Goal: Task Accomplishment & Management: Manage account settings

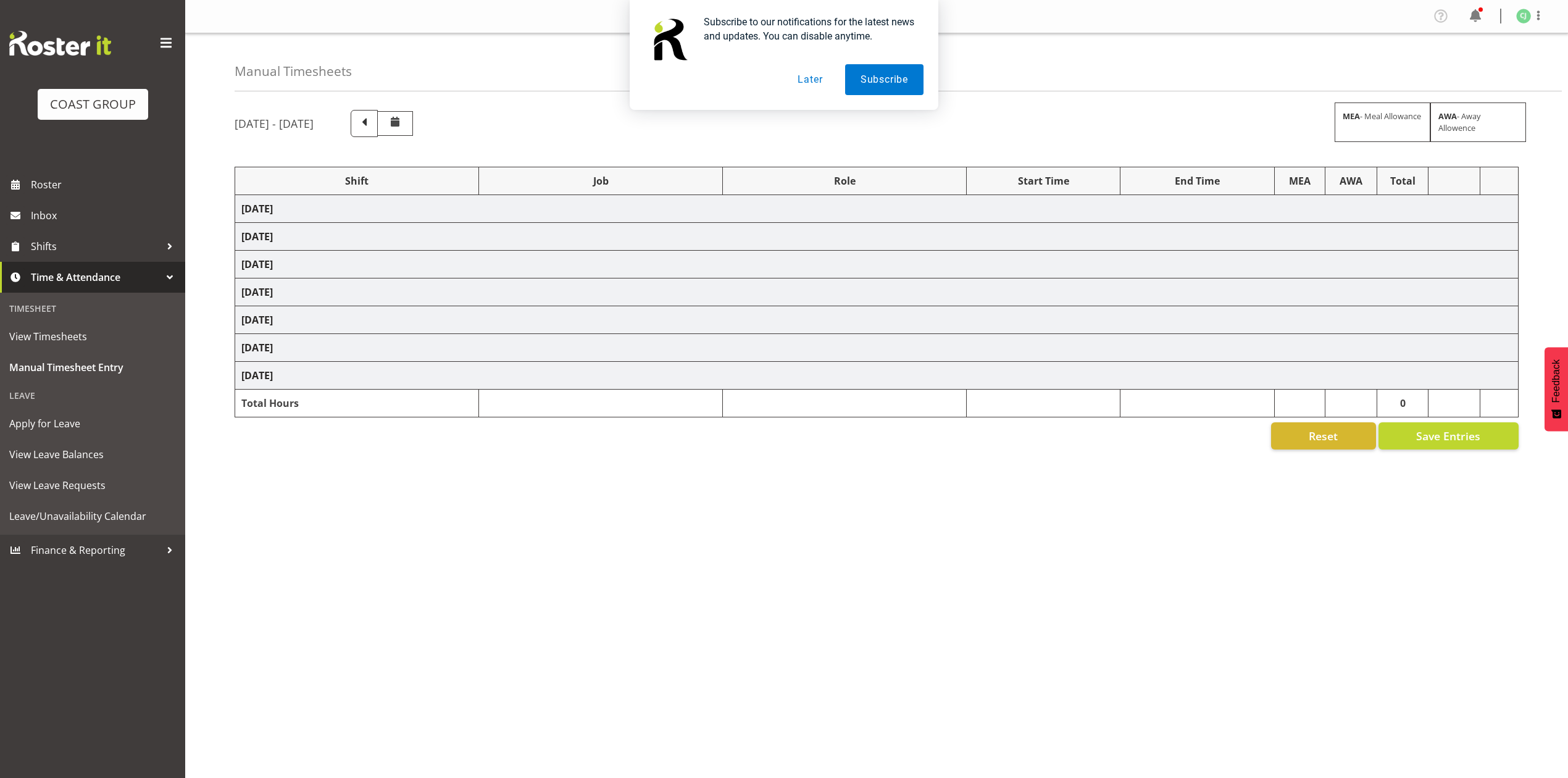
select select "69"
select select "9993"
select select "10275"
select select "10396"
select select "9906"
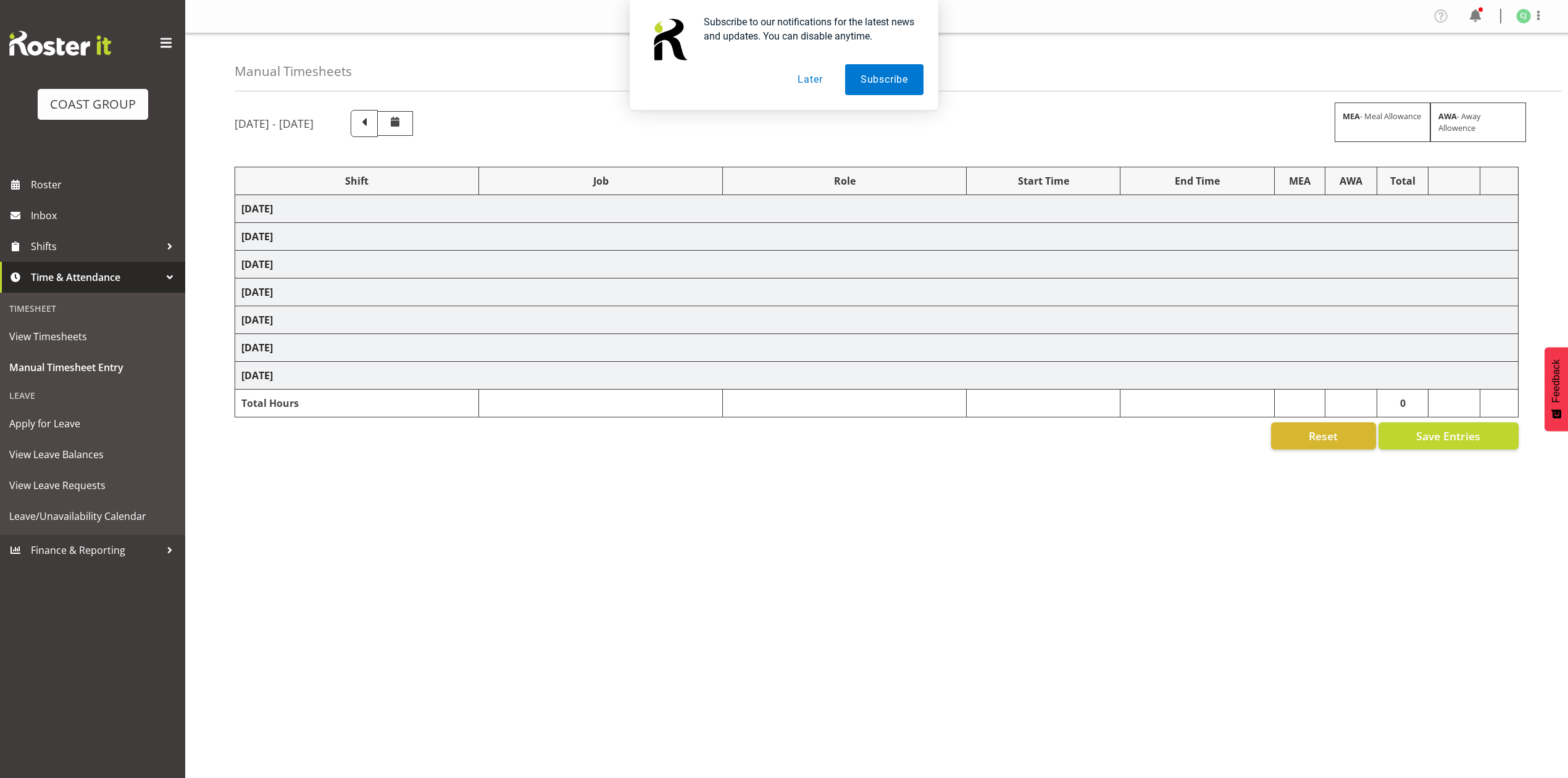
select select "10395"
select select "69"
select select "8955"
select select "9993"
select select "9"
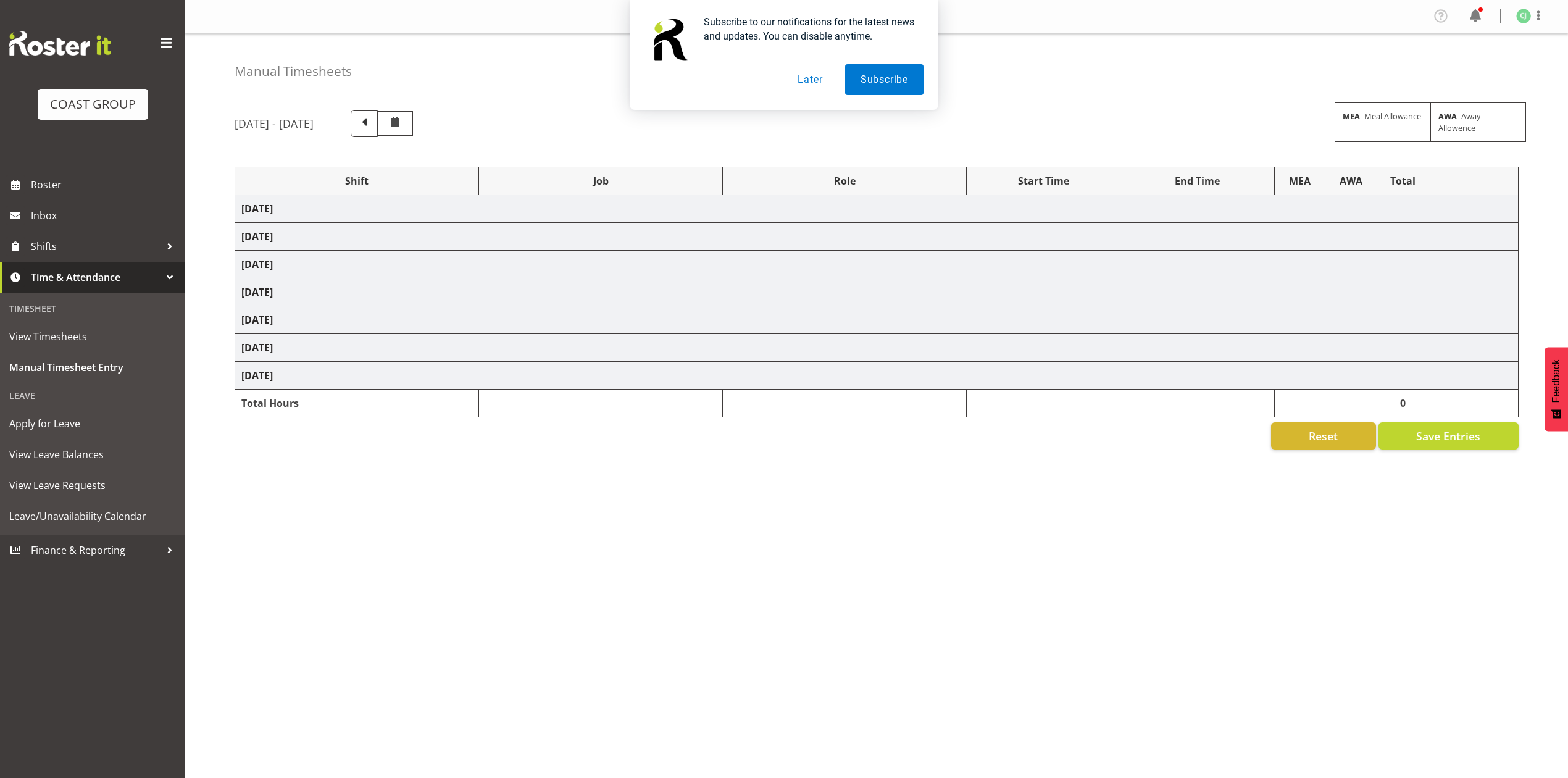
select select "8955"
select select "8653"
select select "8955"
select select "9993"
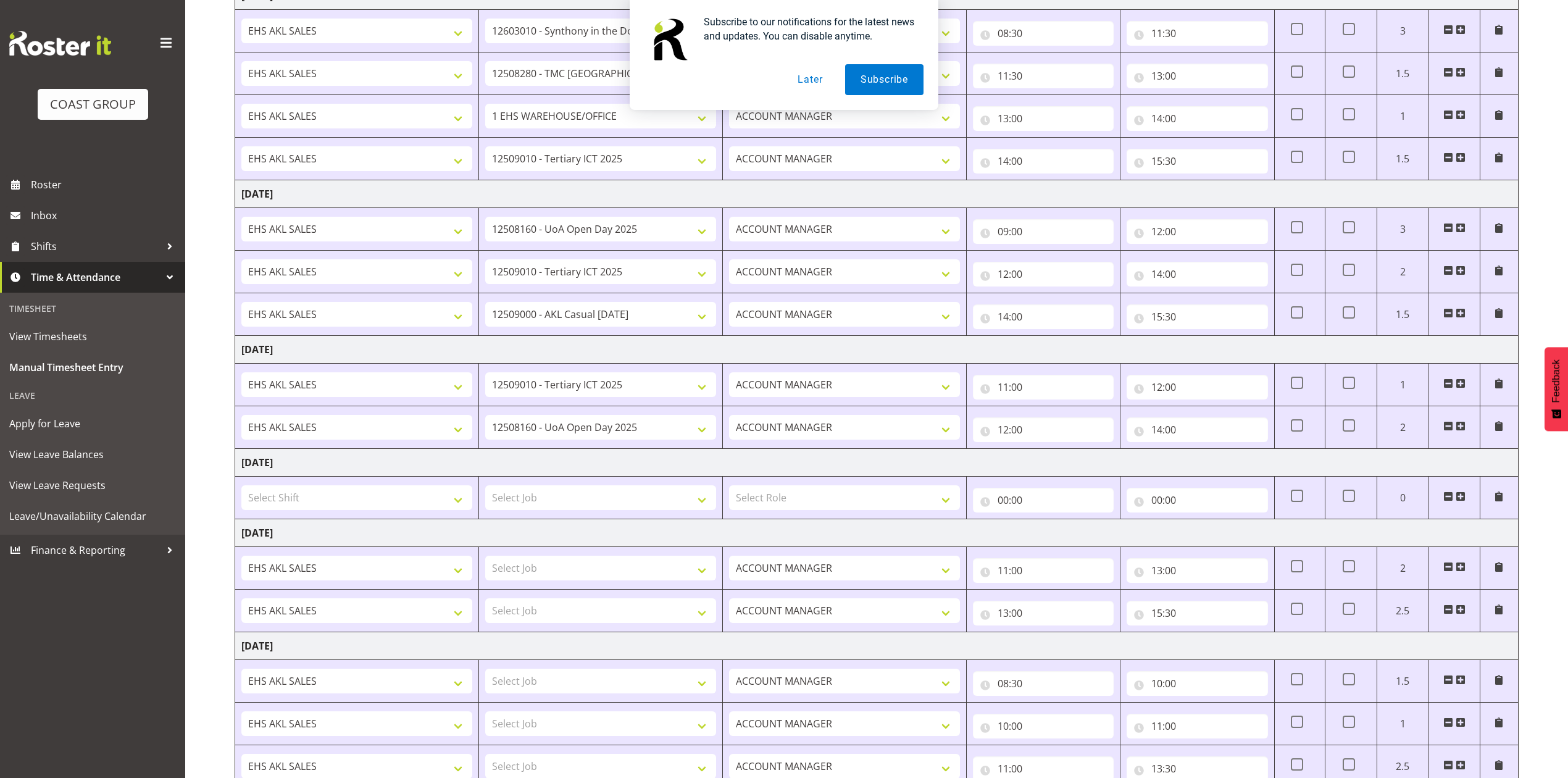
scroll to position [329, 0]
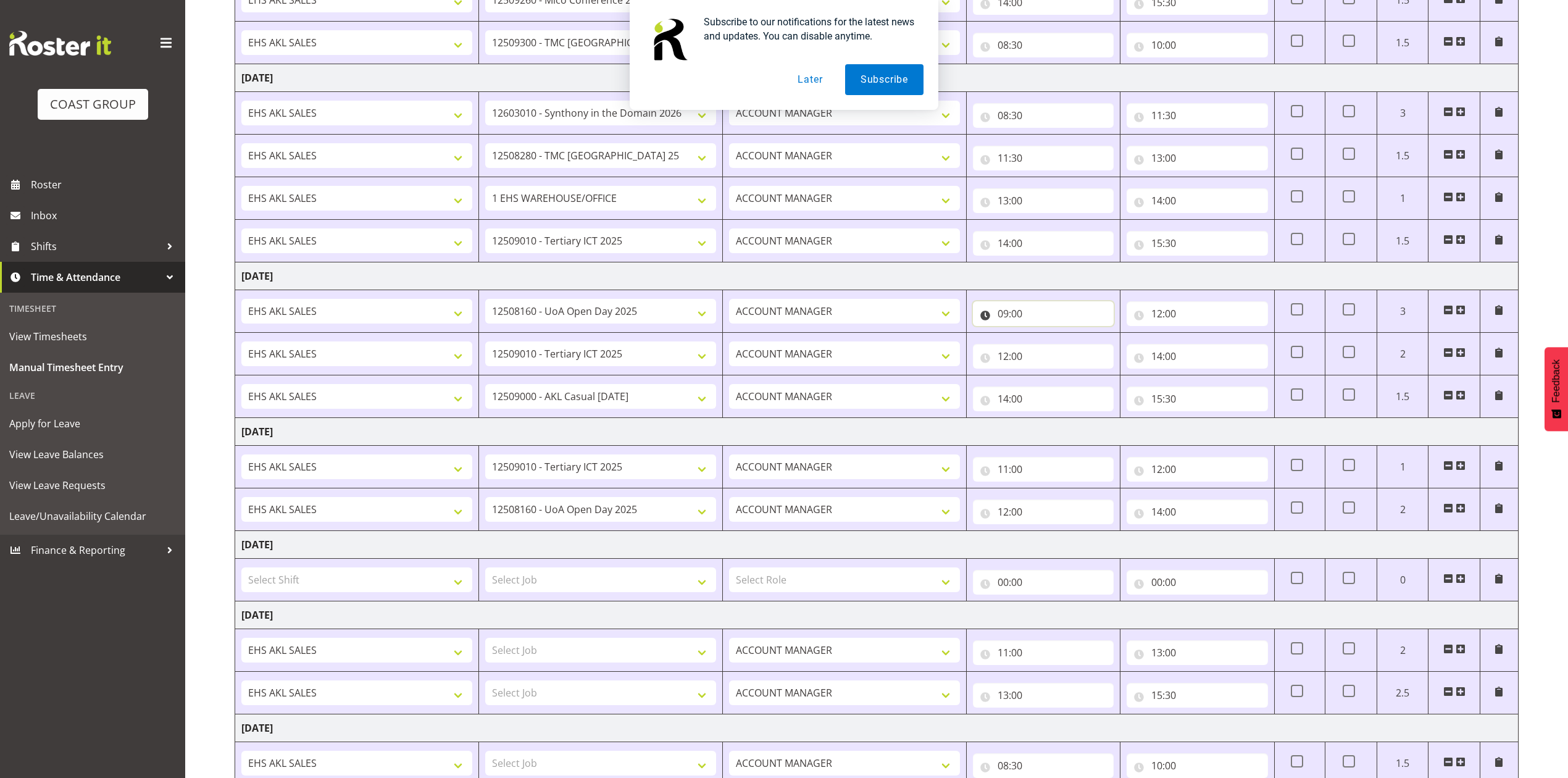
click at [1021, 315] on input "09:00" at bounding box center [1043, 313] width 140 height 25
click at [1058, 348] on select "00 01 02 03 04 05 06 07 08 09 10 11 12 13 14 15 16 17 18 19 20 21 22 23" at bounding box center [1057, 346] width 27 height 25
select select "8"
click at [1044, 336] on select "00 01 02 03 04 05 06 07 08 09 10 11 12 13 14 15 16 17 18 19 20 21 22 23" at bounding box center [1057, 346] width 27 height 25
type input "08:00"
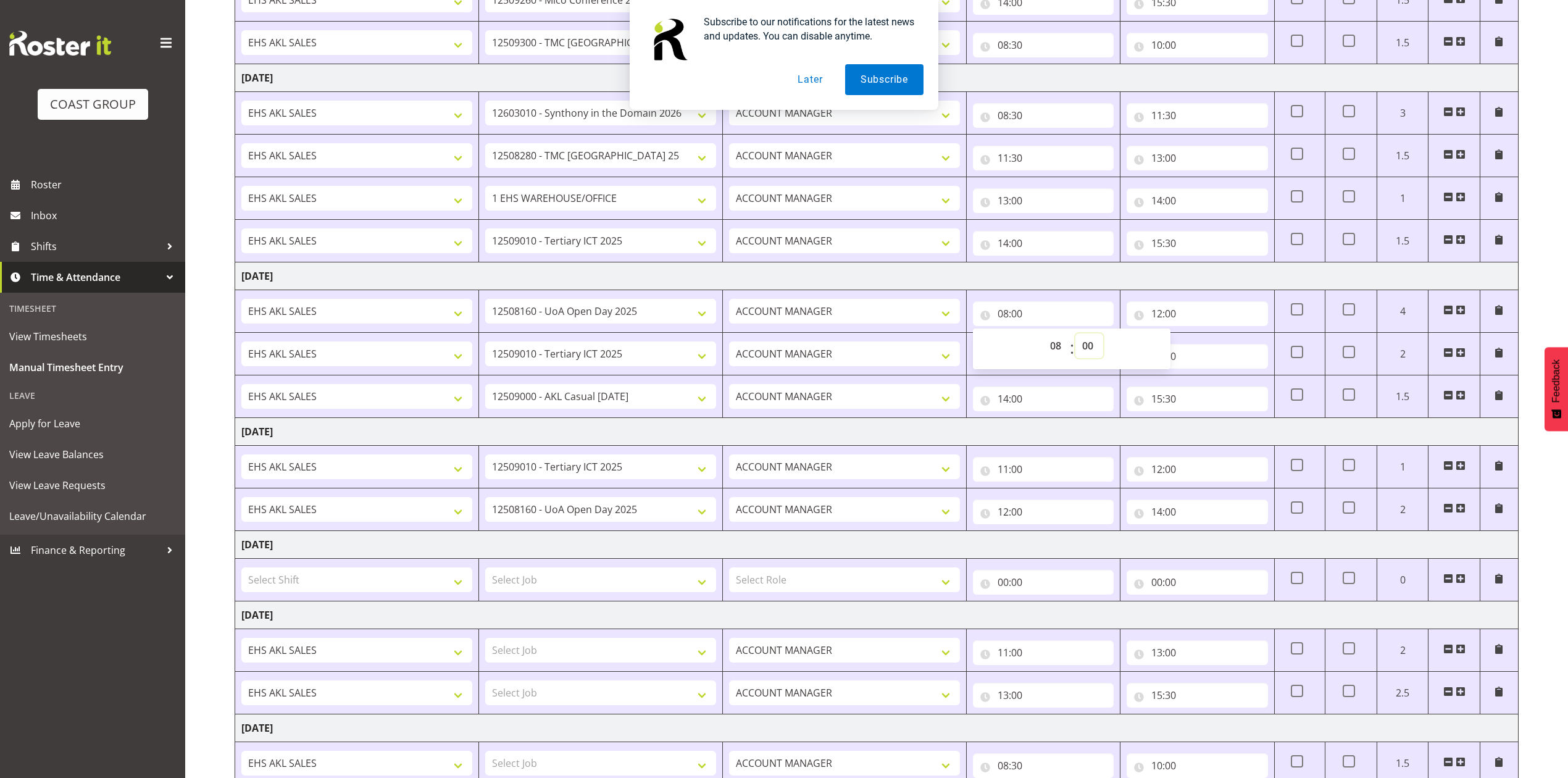
click at [1088, 349] on select "00 01 02 03 04 05 06 07 08 09 10 11 12 13 14 15 16 17 18 19 20 21 22 23 24 25 2…" at bounding box center [1089, 346] width 27 height 25
select select "30"
click at [1075, 336] on select "00 01 02 03 04 05 06 07 08 09 10 11 12 13 14 15 16 17 18 19 20 21 22 23 24 25 2…" at bounding box center [1089, 346] width 27 height 25
type input "08:30"
click at [1068, 282] on td "[DATE]" at bounding box center [877, 276] width 1284 height 27
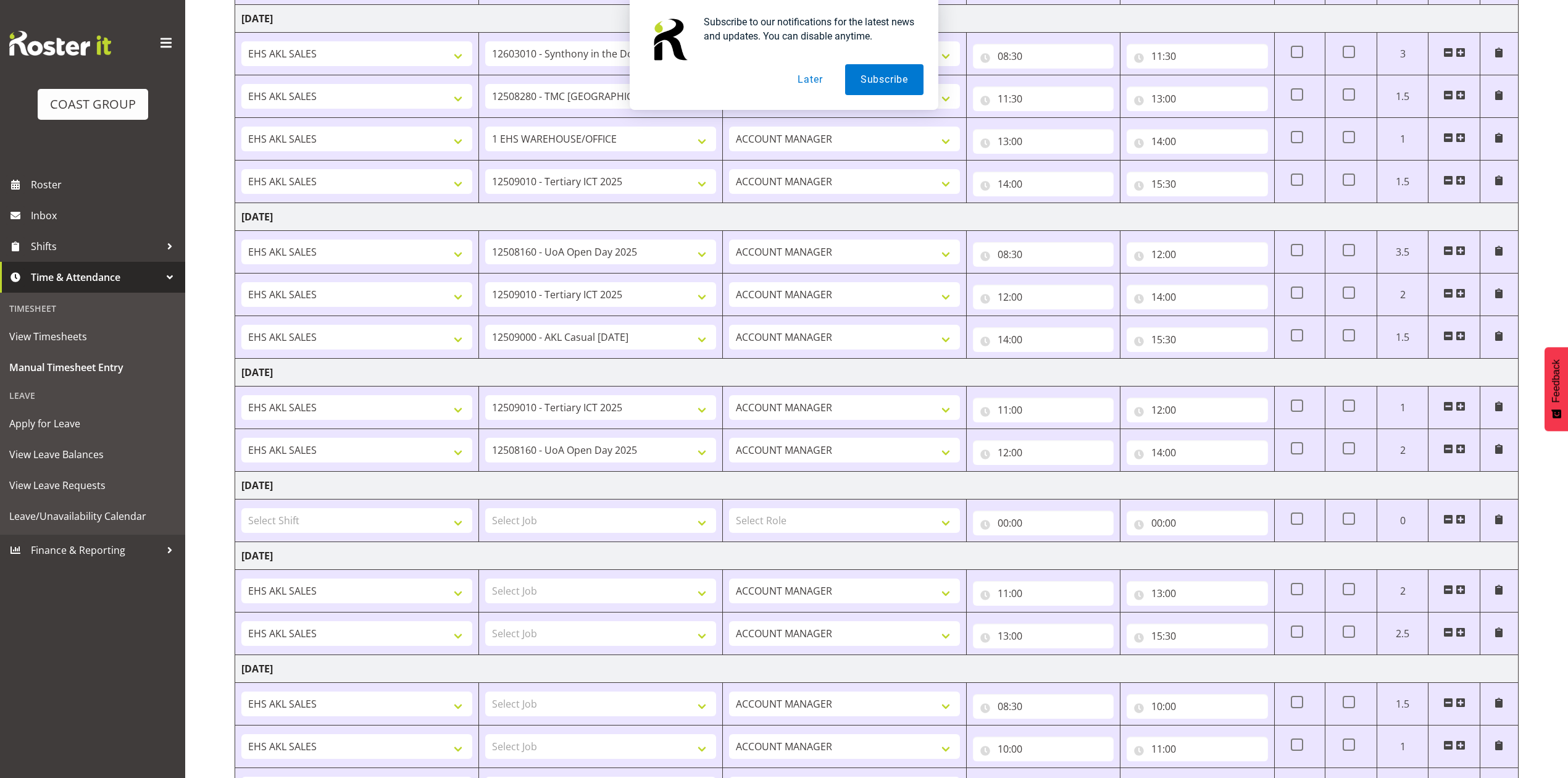
scroll to position [388, 0]
click at [1004, 261] on input "08:30" at bounding box center [1043, 255] width 140 height 25
click at [1050, 290] on select "00 01 02 03 04 05 06 07 08 09 10 11 12 13 14 15 16 17 18 19 20 21 22 23" at bounding box center [1057, 287] width 27 height 25
select select "9"
click at [1044, 278] on select "00 01 02 03 04 05 06 07 08 09 10 11 12 13 14 15 16 17 18 19 20 21 22 23" at bounding box center [1057, 287] width 27 height 25
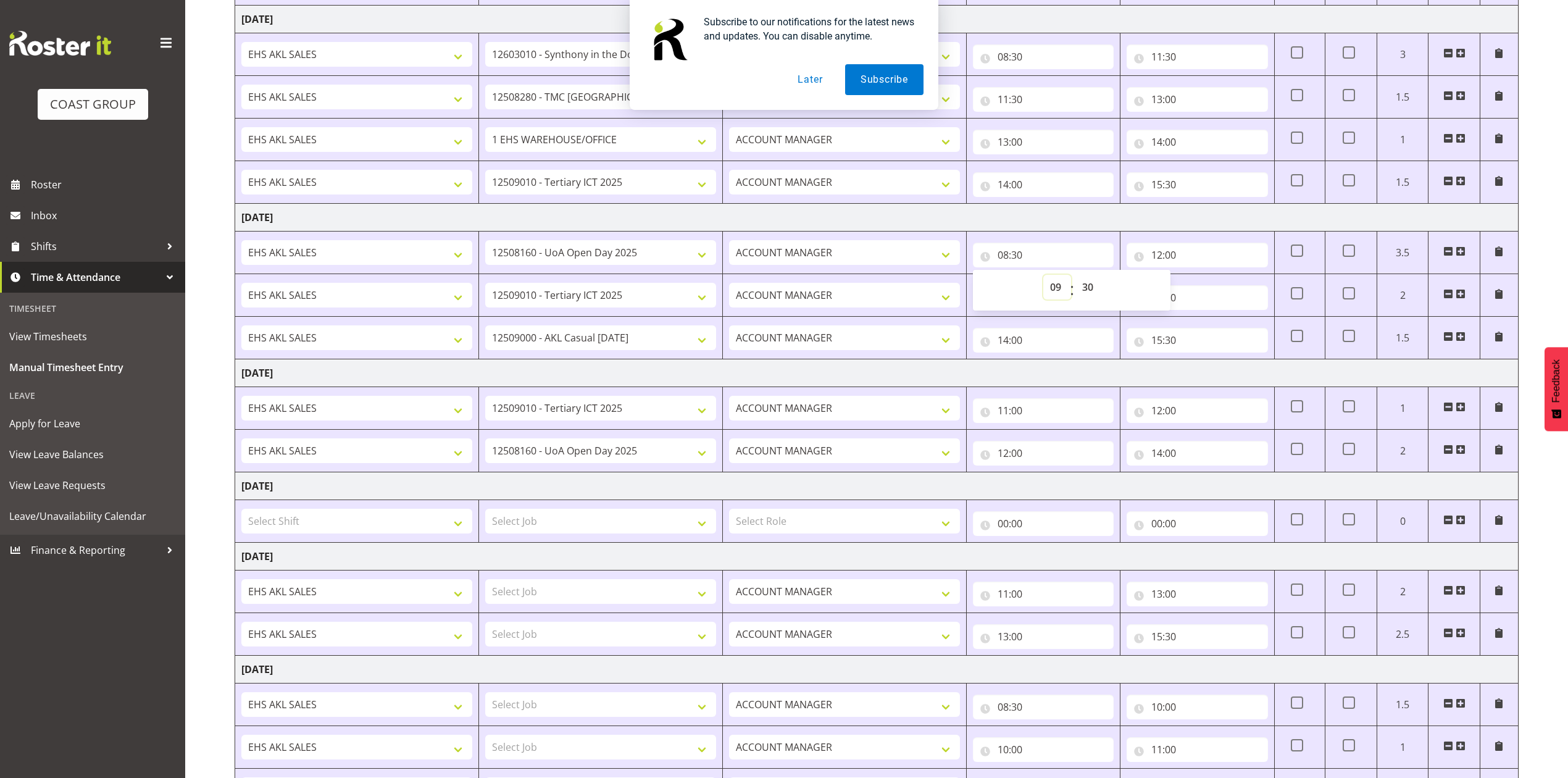
type input "09:30"
click at [1084, 287] on select "00 01 02 03 04 05 06 07 08 09 10 11 12 13 14 15 16 17 18 19 20 21 22 23 24 25 2…" at bounding box center [1089, 287] width 27 height 25
select select "0"
click at [1075, 278] on select "00 01 02 03 04 05 06 07 08 09 10 11 12 13 14 15 16 17 18 19 20 21 22 23 24 25 2…" at bounding box center [1089, 287] width 27 height 25
type input "09:00"
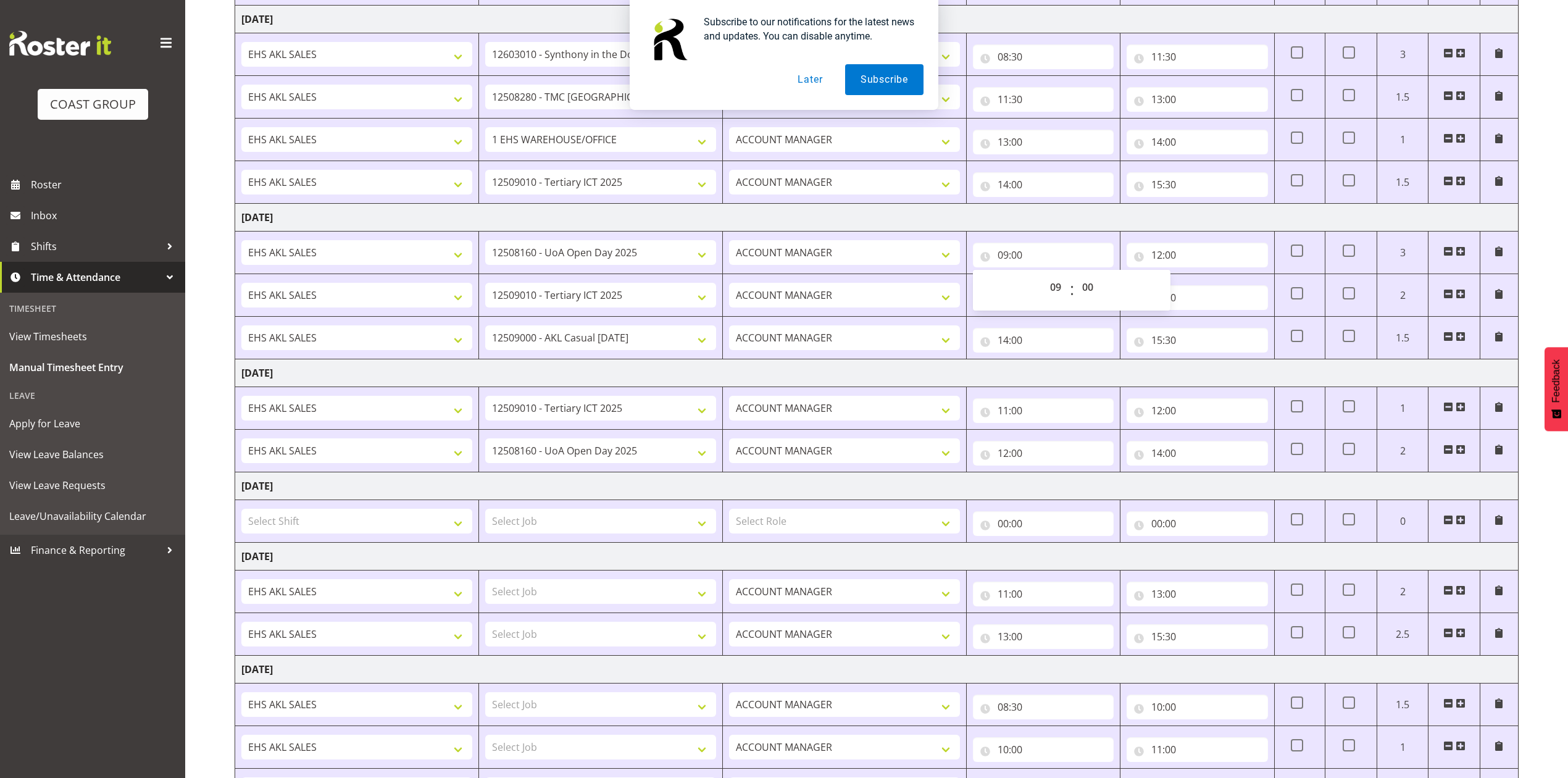
click at [1037, 374] on td "[DATE]" at bounding box center [877, 373] width 1284 height 27
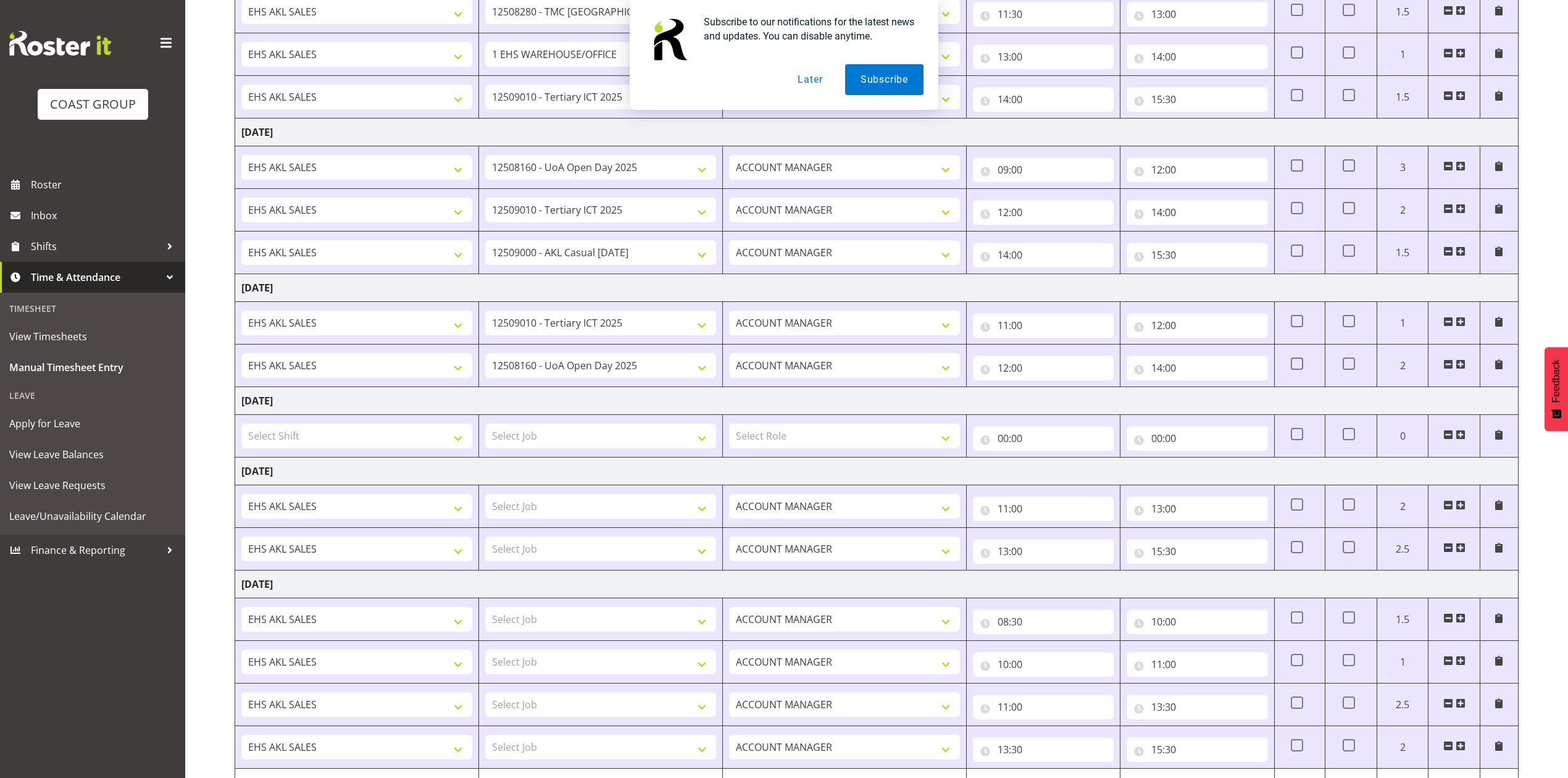
scroll to position [552, 0]
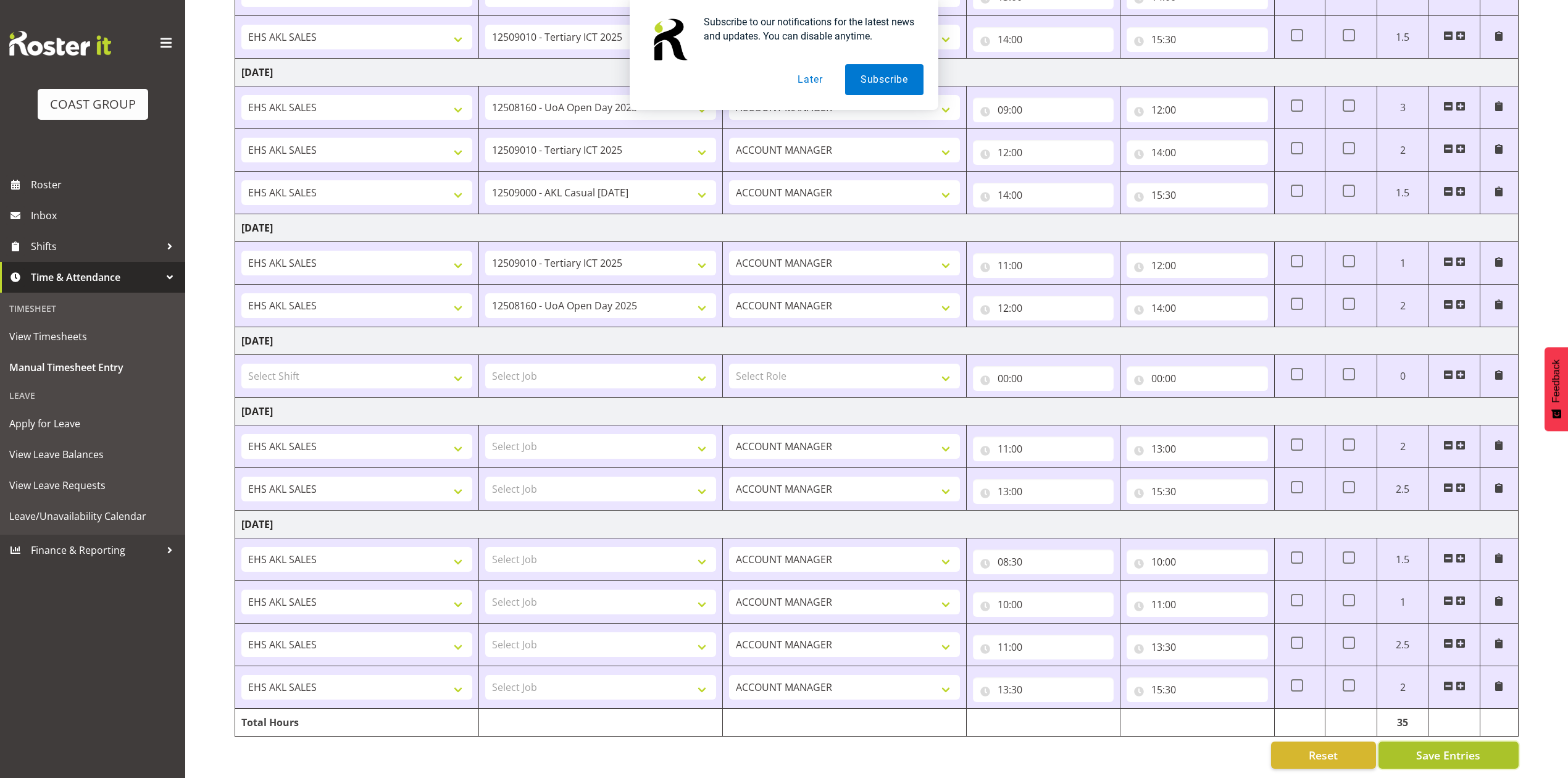
click at [1430, 747] on span "Save Entries" at bounding box center [1448, 755] width 64 height 16
